Goal: Task Accomplishment & Management: Use online tool/utility

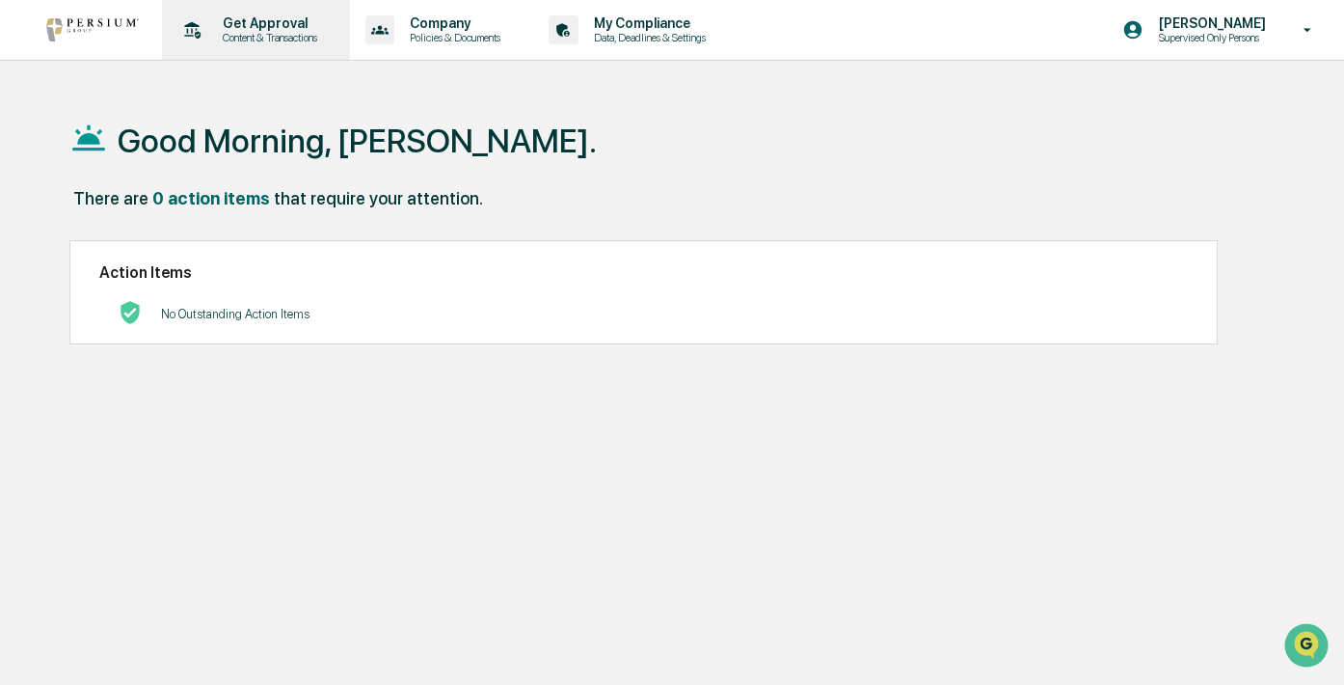
click at [276, 39] on p "Content & Transactions" at bounding box center [267, 38] width 120 height 14
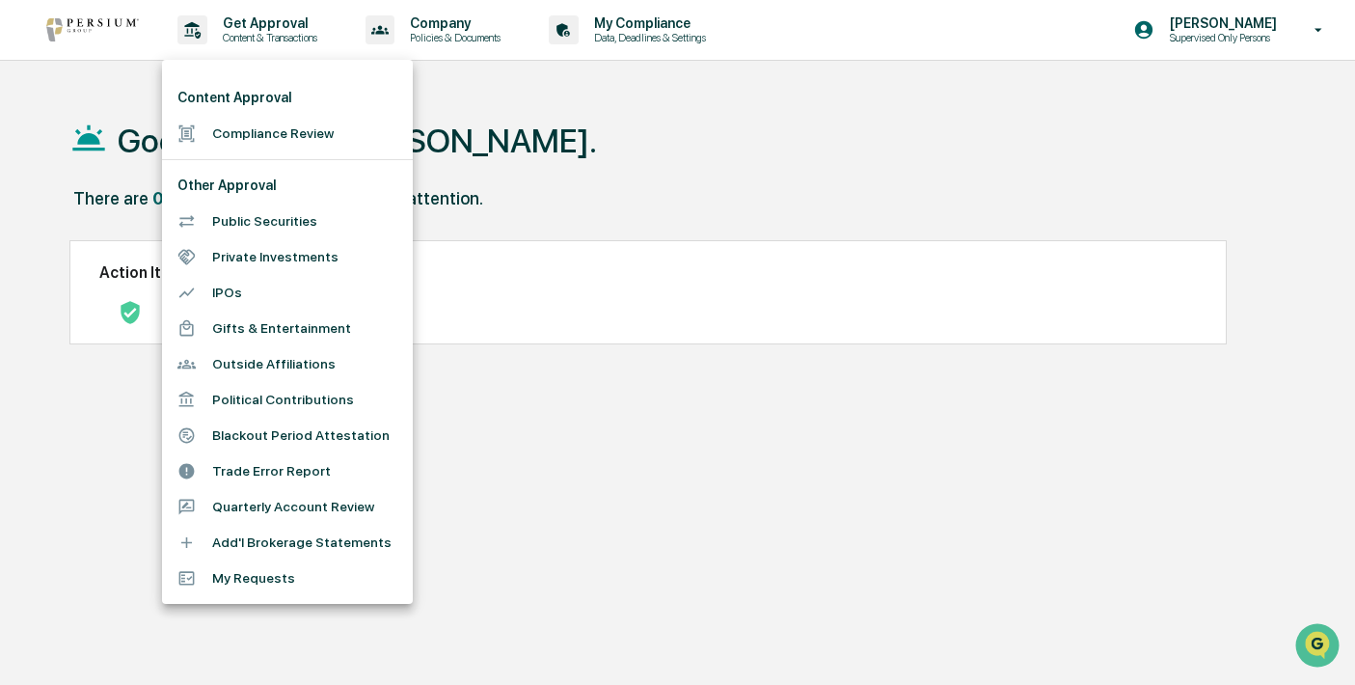
click at [318, 143] on li "Compliance Review" at bounding box center [287, 134] width 251 height 36
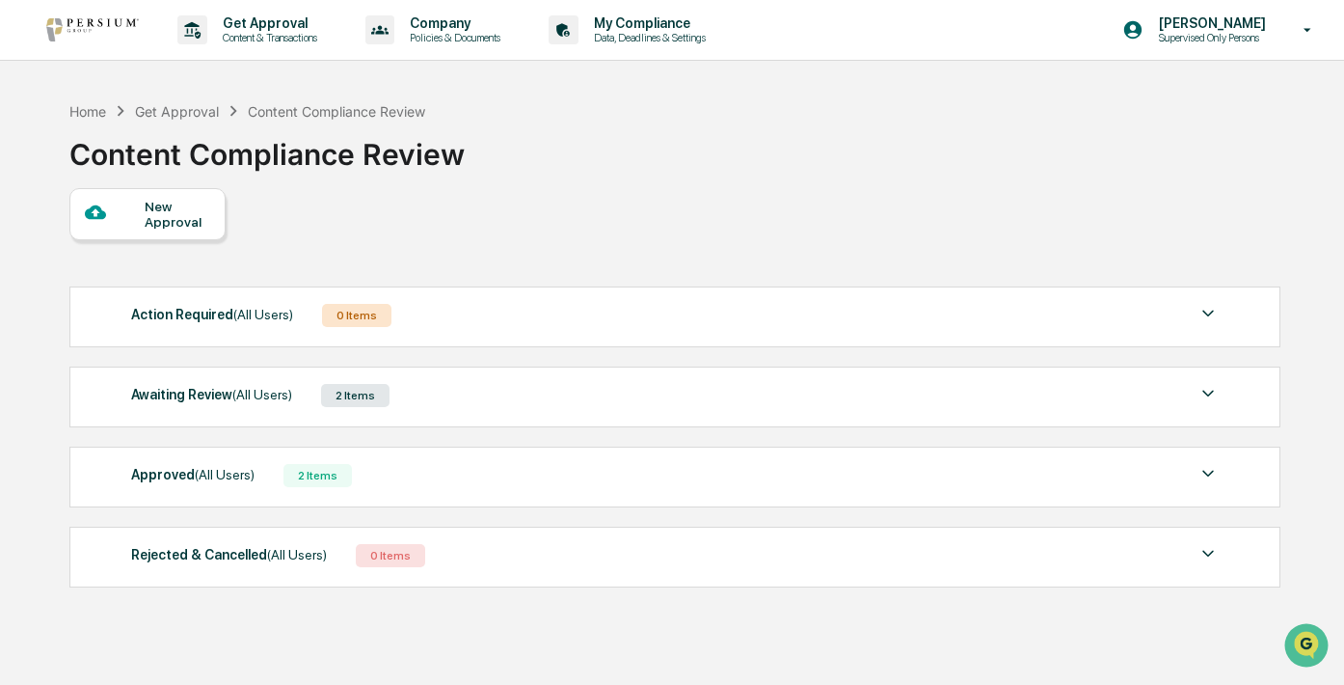
click at [346, 472] on div "2 Items" at bounding box center [318, 475] width 68 height 23
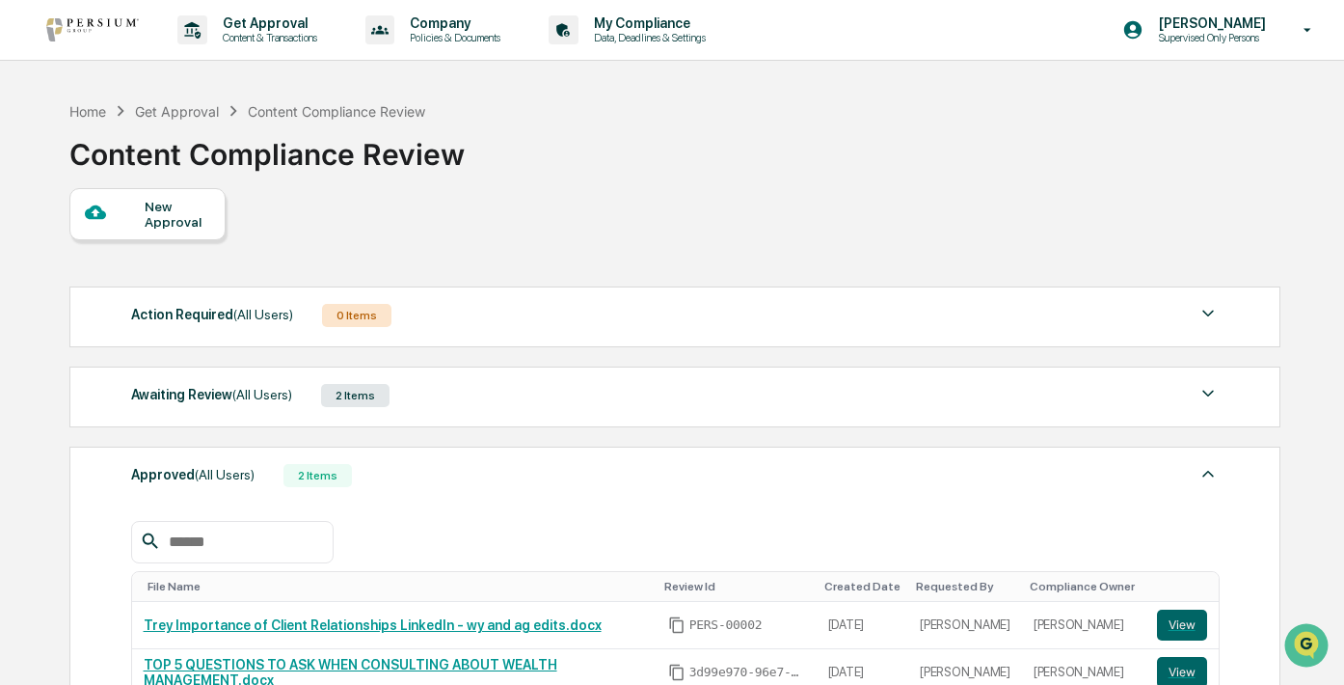
scroll to position [139, 0]
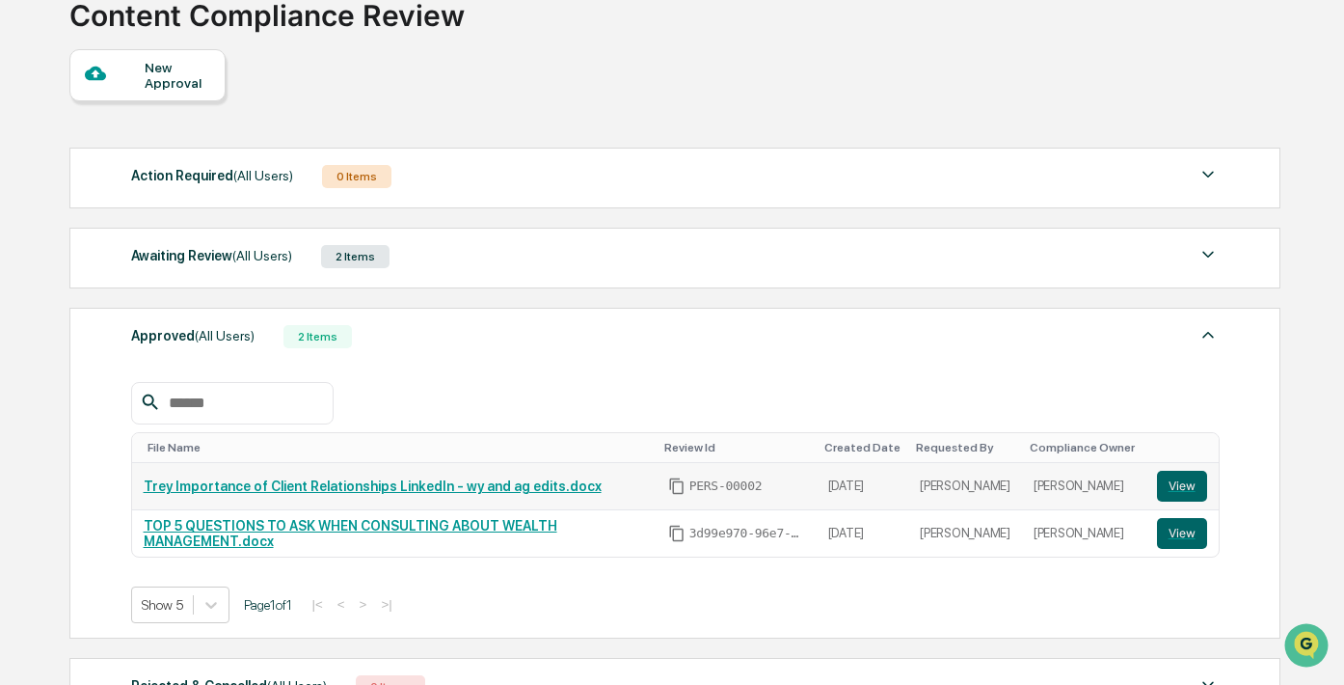
click at [358, 494] on link "Trey Importance of Client Relationships LinkedIn - wy and ag edits.docx" at bounding box center [373, 485] width 458 height 15
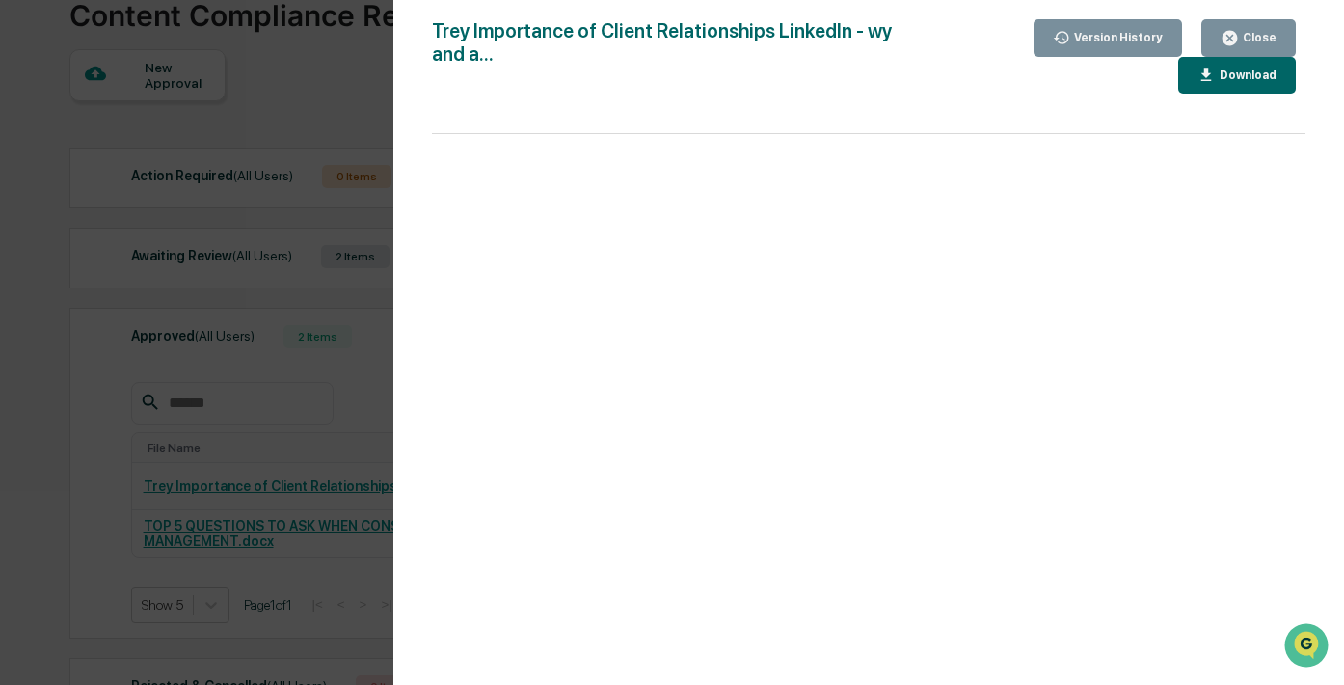
click at [328, 227] on div "Version History 09/11/2025, 02:57 PM Alison Gould 09/11/2025, 02:35 PM Samantha…" at bounding box center [672, 342] width 1344 height 685
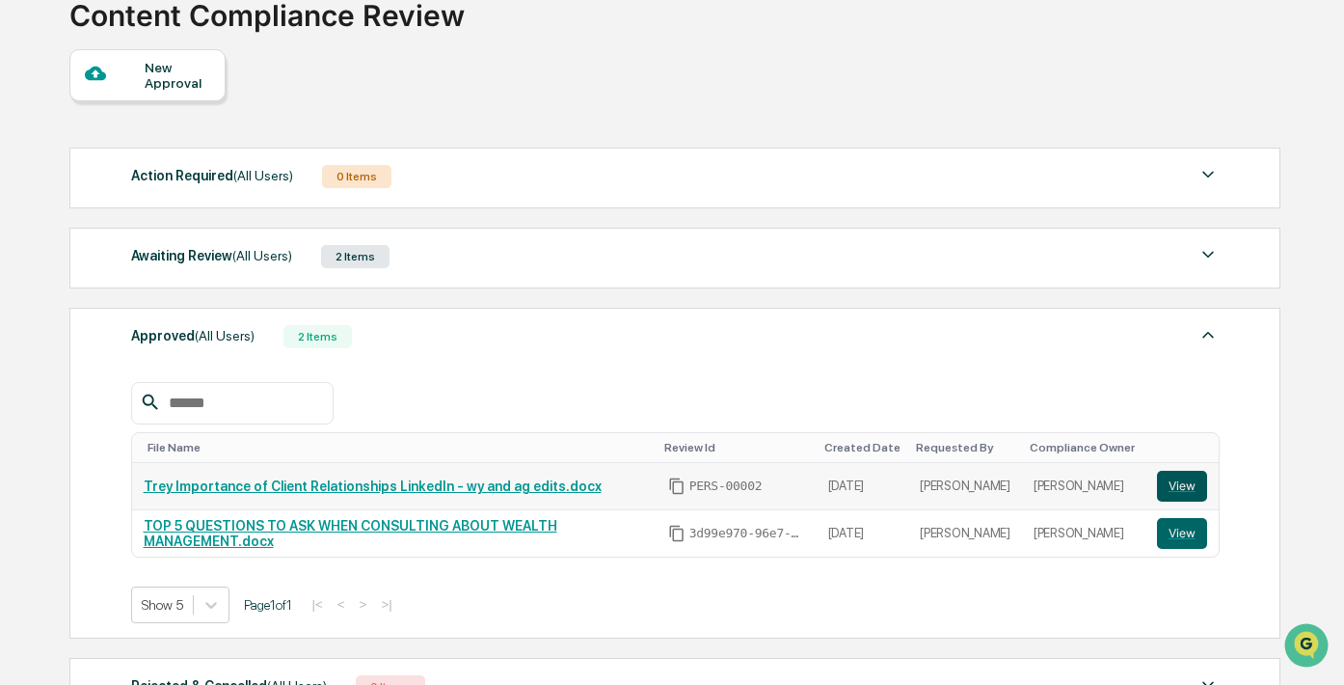
click at [1164, 500] on button "View" at bounding box center [1182, 486] width 50 height 31
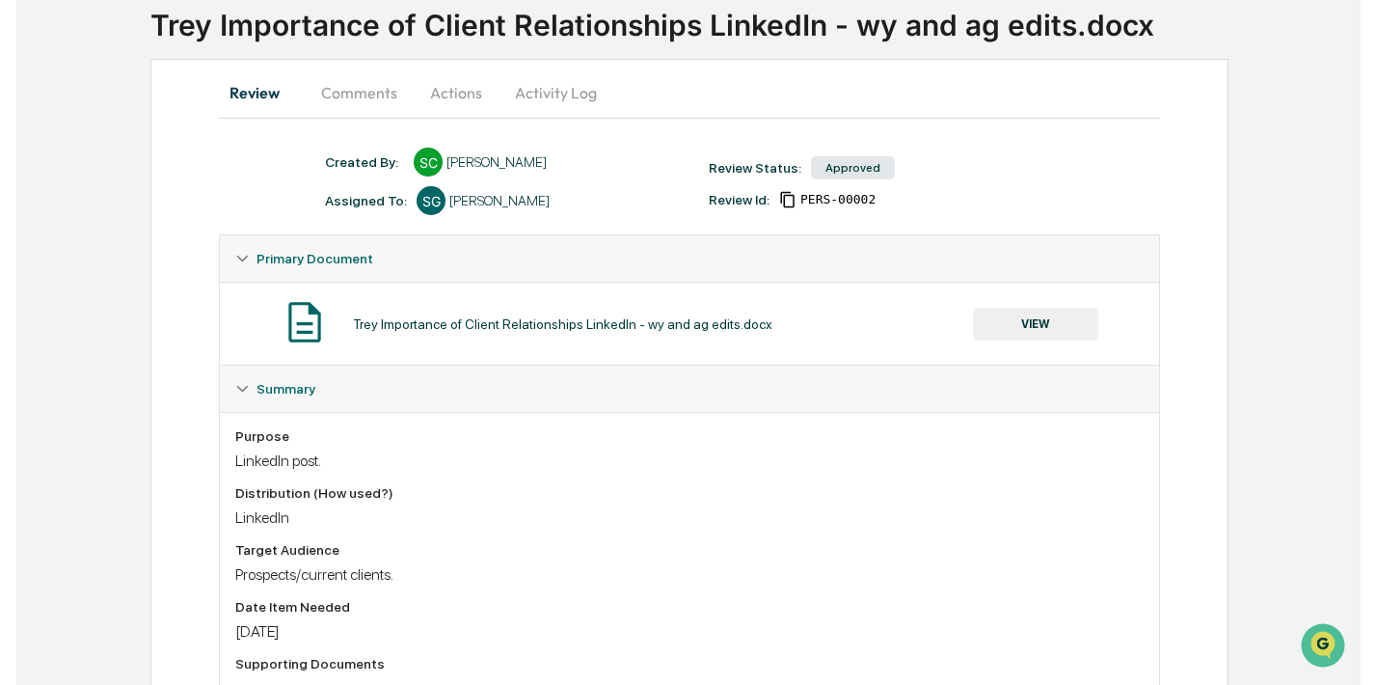
scroll to position [133, 0]
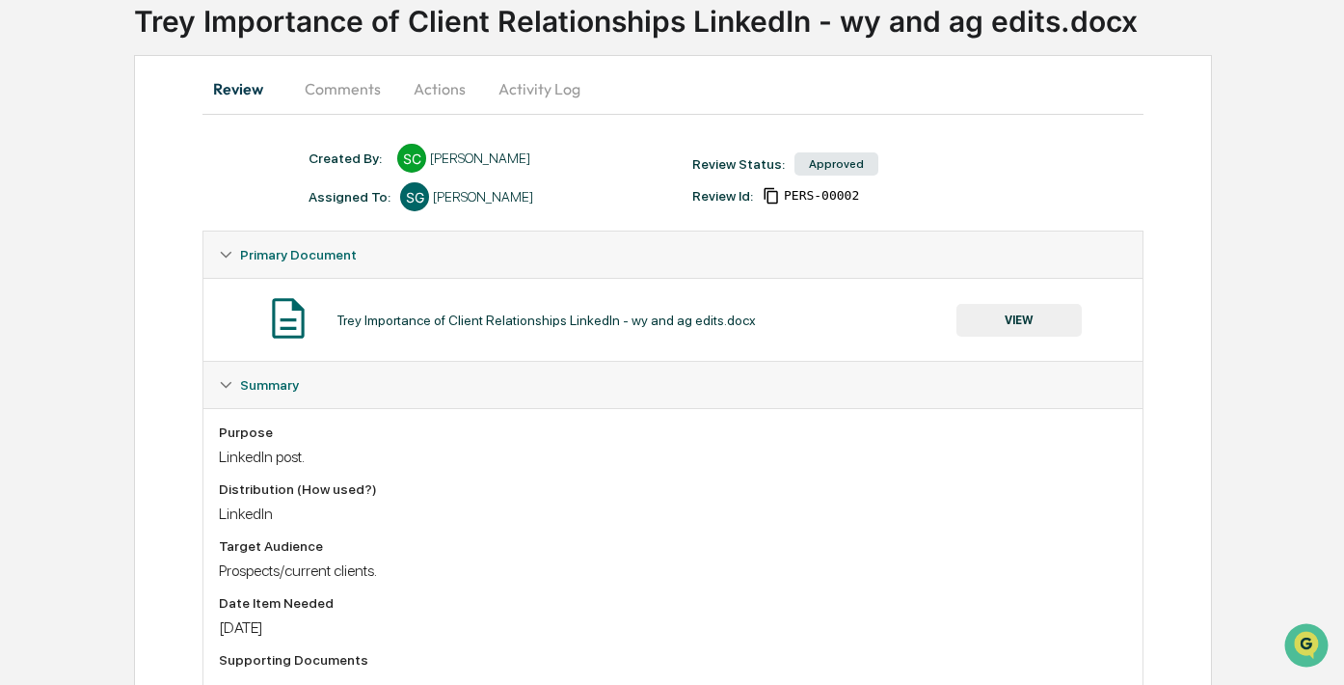
click at [990, 315] on button "VIEW" at bounding box center [1019, 320] width 125 height 33
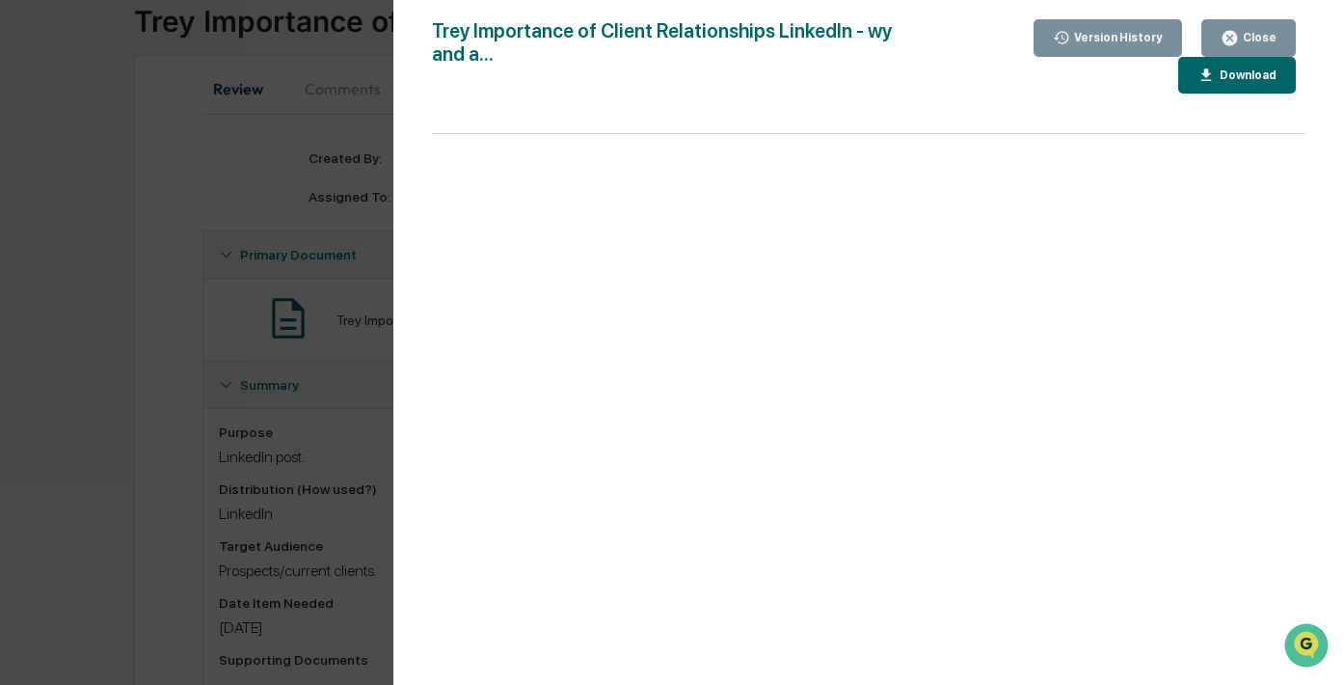
click at [1257, 90] on button "Download" at bounding box center [1237, 76] width 118 height 38
